Goal: Book appointment/travel/reservation

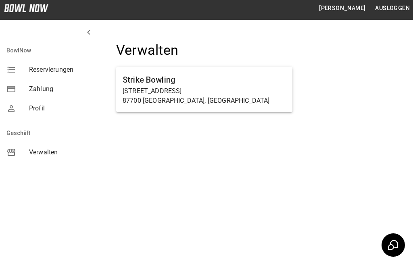
scroll to position [26, 0]
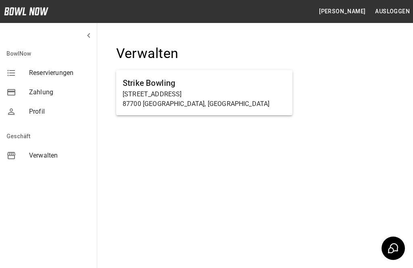
click at [209, 77] on h6 "Strike Bowling" at bounding box center [203, 83] width 163 height 13
click at [180, 99] on p "87700 [GEOGRAPHIC_DATA], [GEOGRAPHIC_DATA]" at bounding box center [203, 104] width 163 height 10
click at [208, 89] on p "[STREET_ADDRESS]" at bounding box center [203, 94] width 163 height 10
click at [226, 79] on h6 "Strike Bowling" at bounding box center [203, 83] width 163 height 13
click at [266, 90] on p "Haußmannstraße 2a" at bounding box center [203, 94] width 163 height 10
